Goal: Task Accomplishment & Management: Complete application form

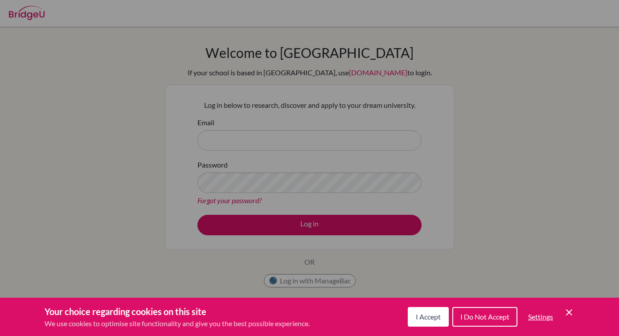
click at [568, 319] on div "I Accept I Do Not Accept Settings Cookie Control Close Icon" at bounding box center [491, 316] width 167 height 23
click at [312, 121] on div "Cookie Preferences" at bounding box center [309, 168] width 619 height 336
click at [573, 309] on icon "Cookie Control Close Icon" at bounding box center [569, 312] width 11 height 11
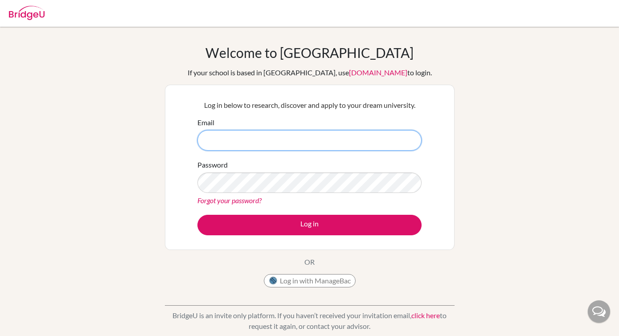
click at [293, 138] on input "Email" at bounding box center [310, 140] width 224 height 21
type input "[PERSON_NAME][EMAIL_ADDRESS][DOMAIN_NAME]"
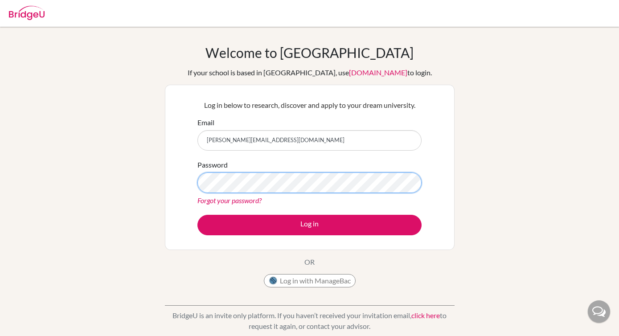
click at [198, 215] on button "Log in" at bounding box center [310, 225] width 224 height 21
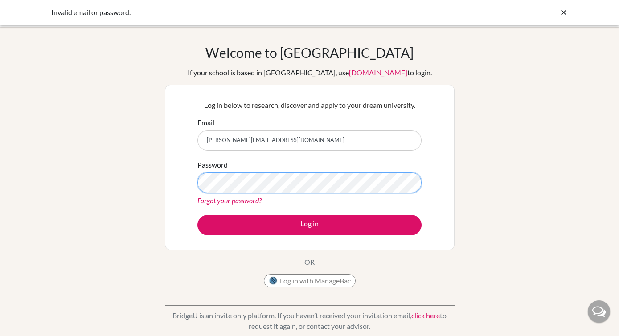
click at [198, 215] on button "Log in" at bounding box center [310, 225] width 224 height 21
click at [255, 133] on input "[PERSON_NAME][EMAIL_ADDRESS][DOMAIN_NAME]" at bounding box center [310, 140] width 224 height 21
click at [292, 140] on input "[PERSON_NAME][EMAIL_ADDRESS][DOMAIN_NAME]" at bounding box center [310, 140] width 224 height 21
click at [562, 12] on icon at bounding box center [564, 12] width 9 height 9
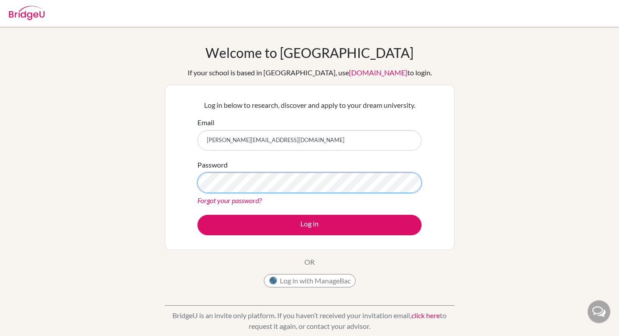
click at [198, 215] on button "Log in" at bounding box center [310, 225] width 224 height 21
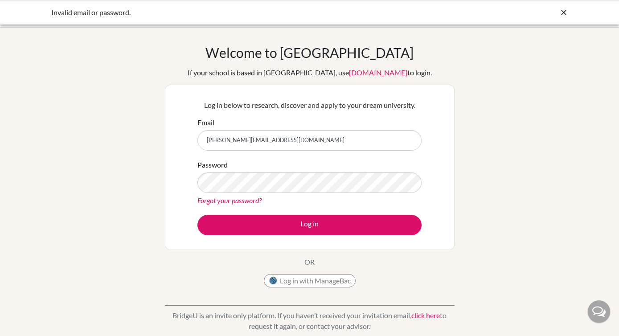
click at [564, 12] on icon at bounding box center [564, 12] width 9 height 9
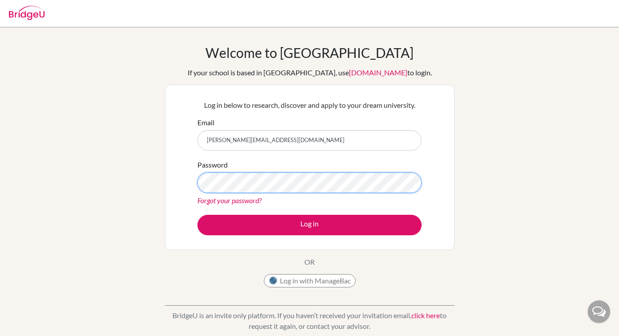
click at [198, 215] on button "Log in" at bounding box center [310, 225] width 224 height 21
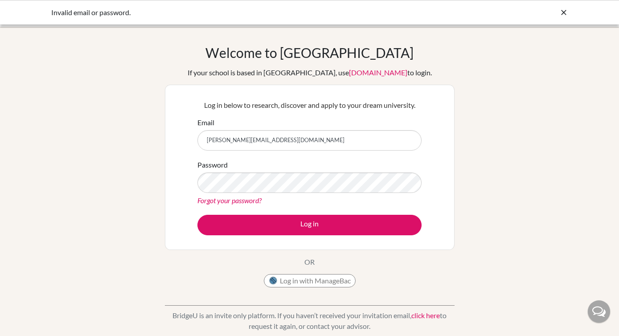
click at [565, 11] on icon at bounding box center [564, 12] width 9 height 9
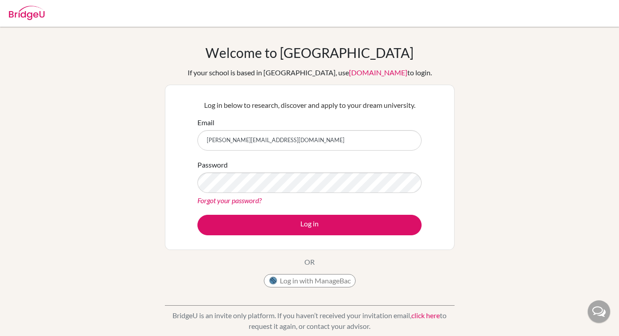
click at [144, 66] on div "Welcome to [GEOGRAPHIC_DATA] If your school is based in [GEOGRAPHIC_DATA], use …" at bounding box center [309, 191] width 619 height 292
click at [198, 215] on button "Log in" at bounding box center [310, 225] width 224 height 21
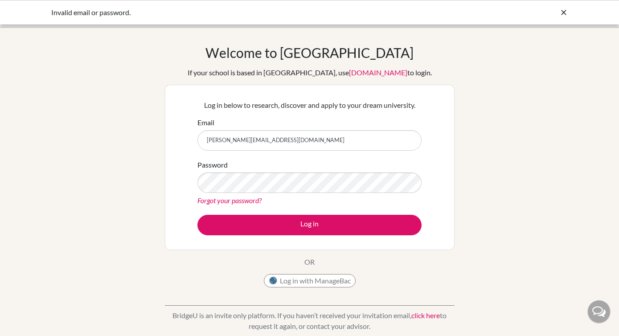
click at [564, 12] on icon at bounding box center [564, 12] width 9 height 9
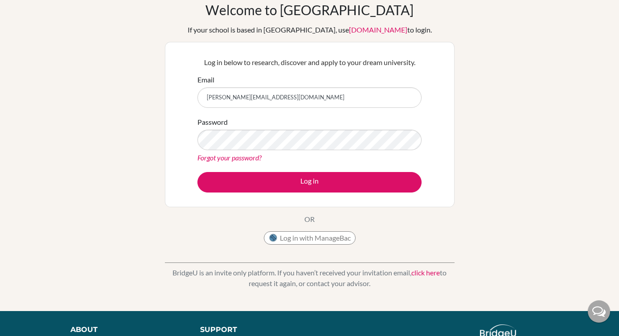
scroll to position [41, 0]
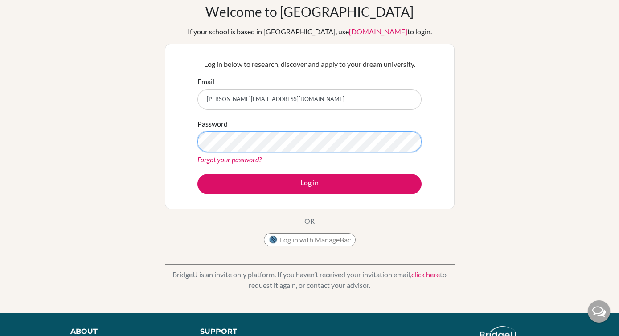
click at [198, 174] on button "Log in" at bounding box center [310, 184] width 224 height 21
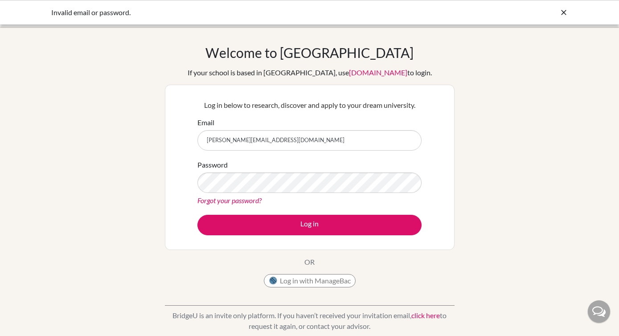
scroll to position [2, 0]
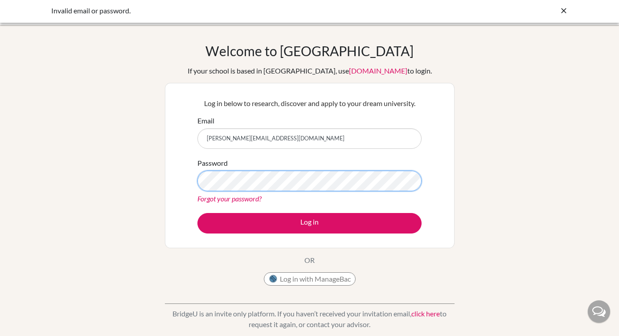
click at [198, 213] on button "Log in" at bounding box center [310, 223] width 224 height 21
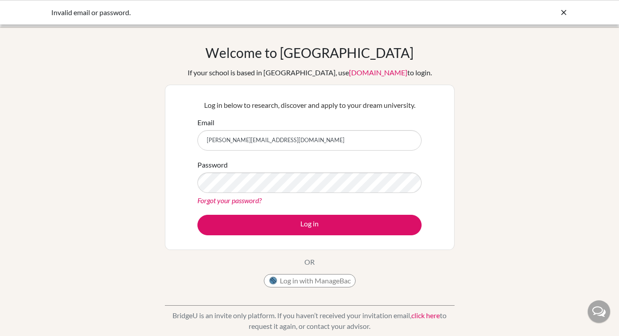
click at [565, 11] on icon at bounding box center [564, 12] width 9 height 9
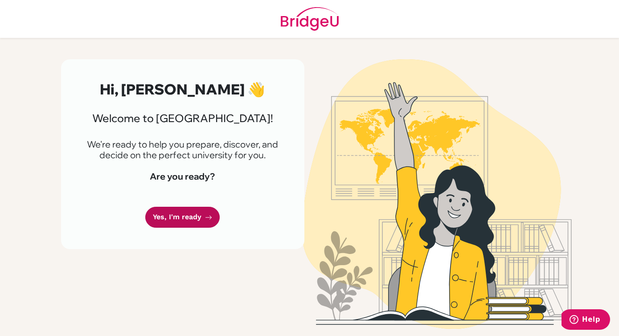
click at [165, 214] on link "Yes, I'm ready" at bounding box center [182, 217] width 74 height 21
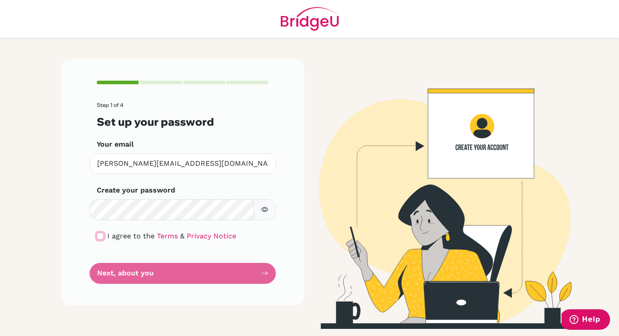
click at [102, 233] on input "checkbox" at bounding box center [100, 236] width 7 height 7
checkbox input "true"
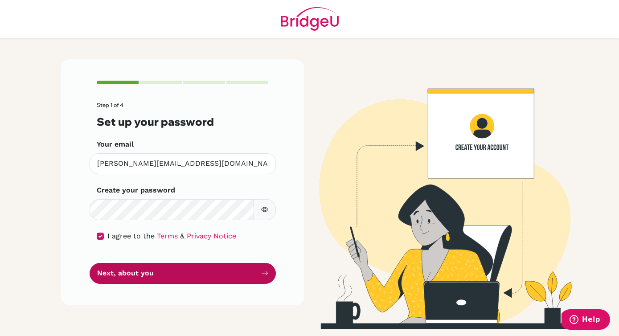
click at [116, 279] on button "Next, about you" at bounding box center [183, 273] width 186 height 21
